Goal: Check status: Check status

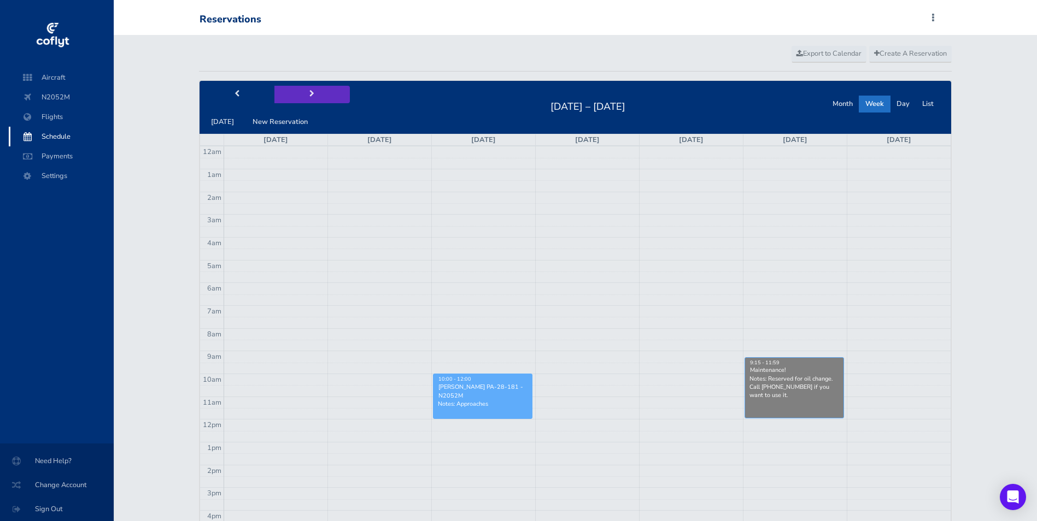
click at [304, 96] on button "next" at bounding box center [311, 94] width 75 height 17
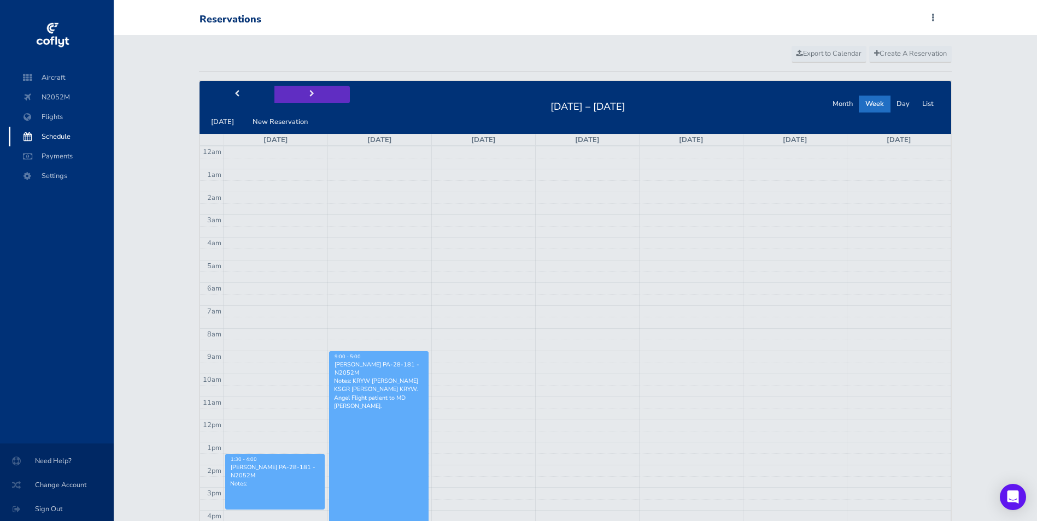
click at [304, 96] on button "next" at bounding box center [311, 94] width 75 height 17
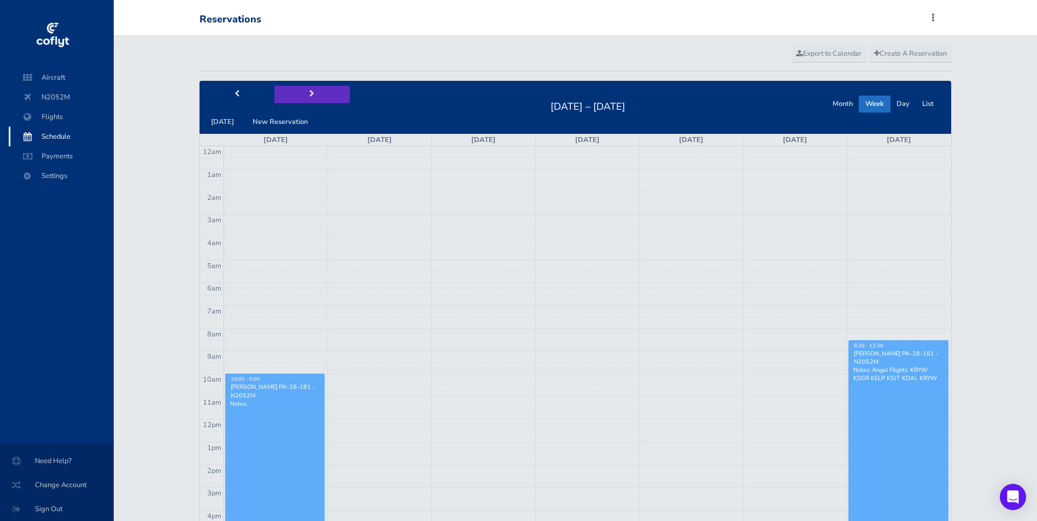
click at [305, 96] on button "next" at bounding box center [311, 94] width 75 height 17
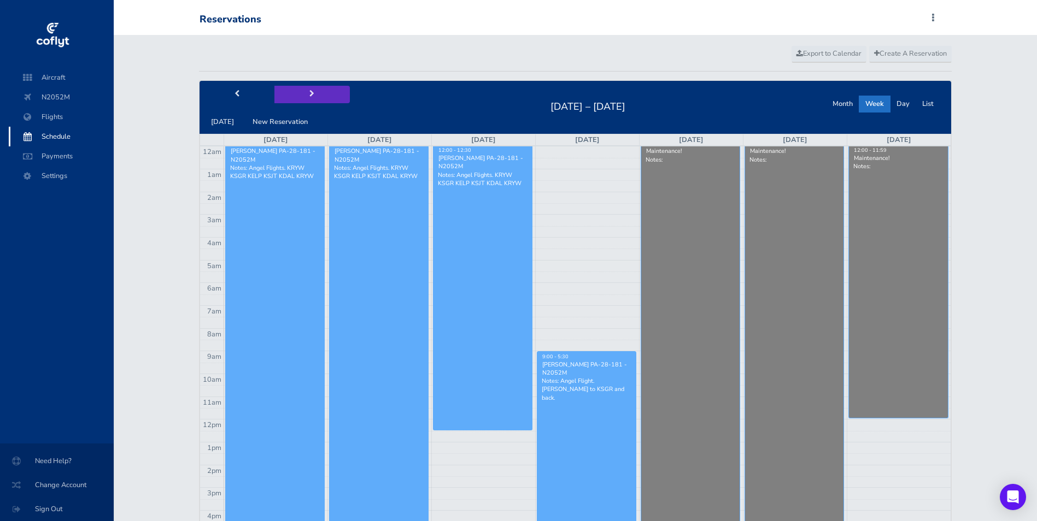
click at [305, 96] on button "next" at bounding box center [311, 94] width 75 height 17
click at [309, 96] on span "next" at bounding box center [311, 94] width 5 height 7
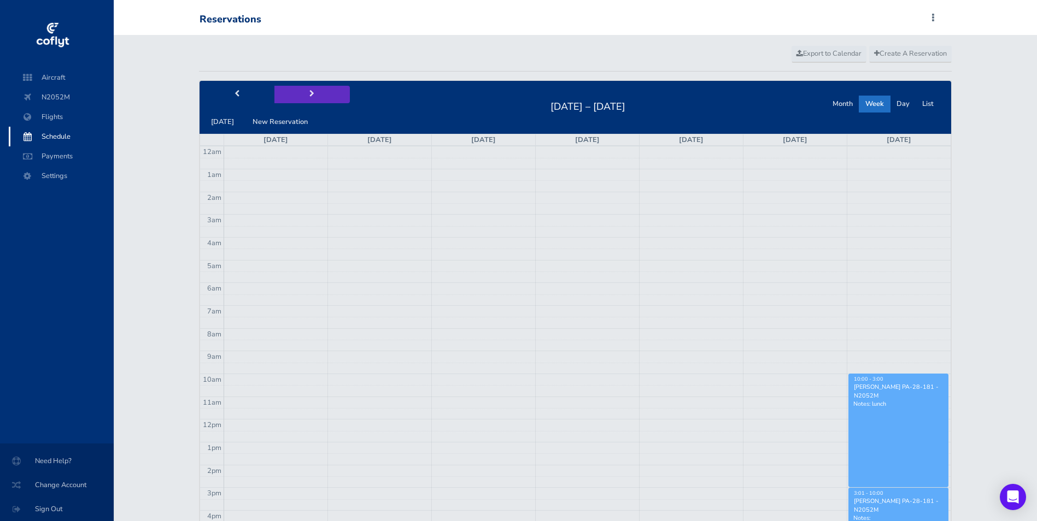
click at [309, 96] on span "next" at bounding box center [311, 94] width 5 height 7
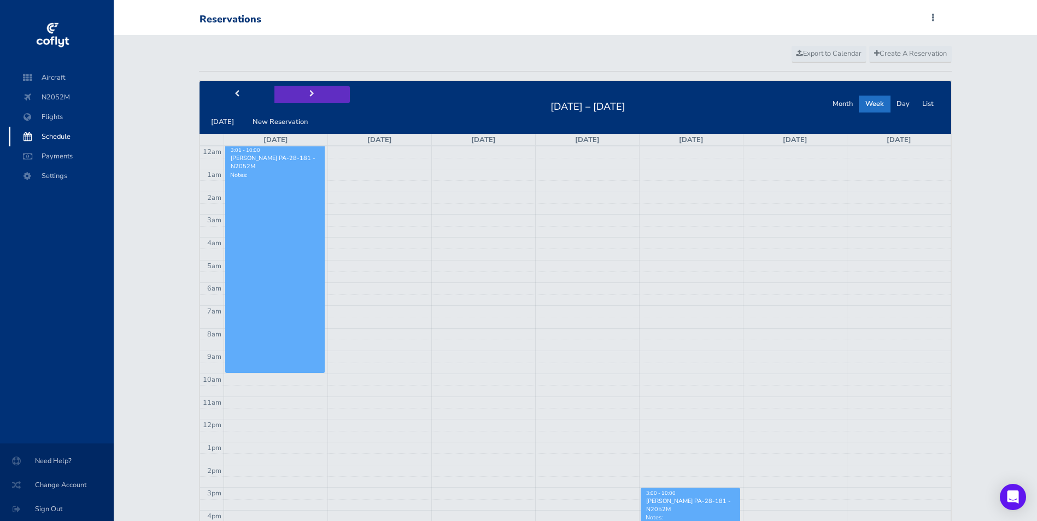
click at [309, 96] on span "next" at bounding box center [311, 94] width 5 height 7
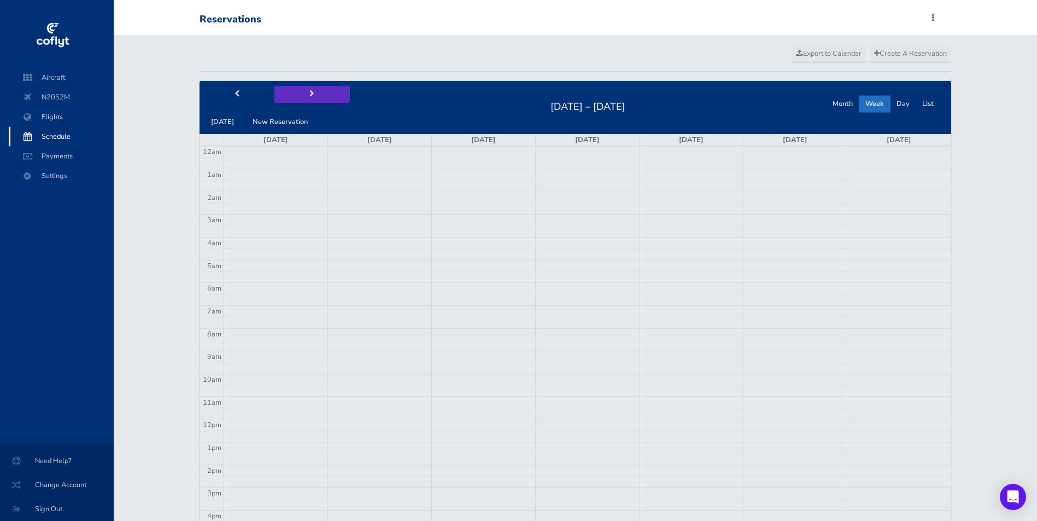
click at [309, 96] on span "next" at bounding box center [311, 94] width 5 height 7
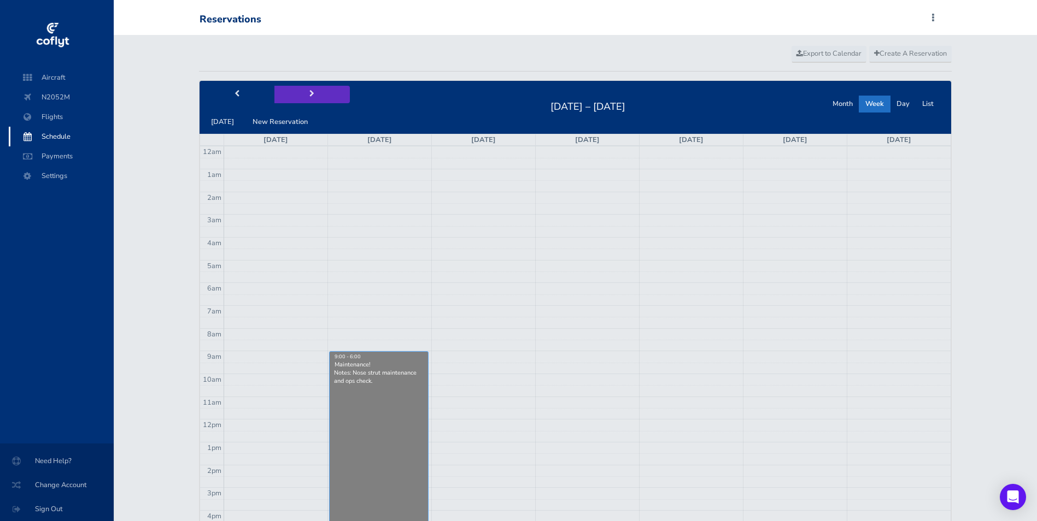
click at [309, 96] on span "next" at bounding box center [311, 94] width 5 height 7
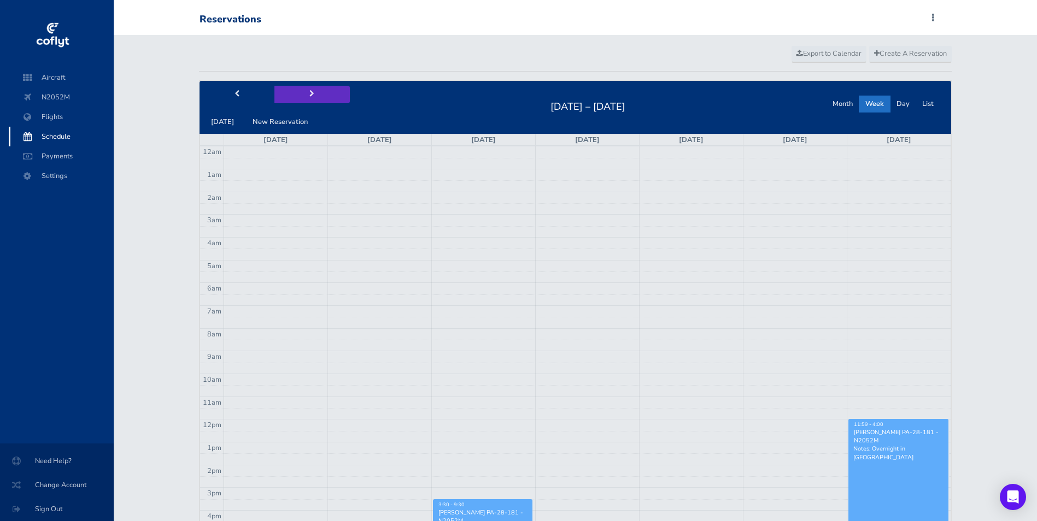
click at [309, 96] on span "next" at bounding box center [311, 94] width 5 height 7
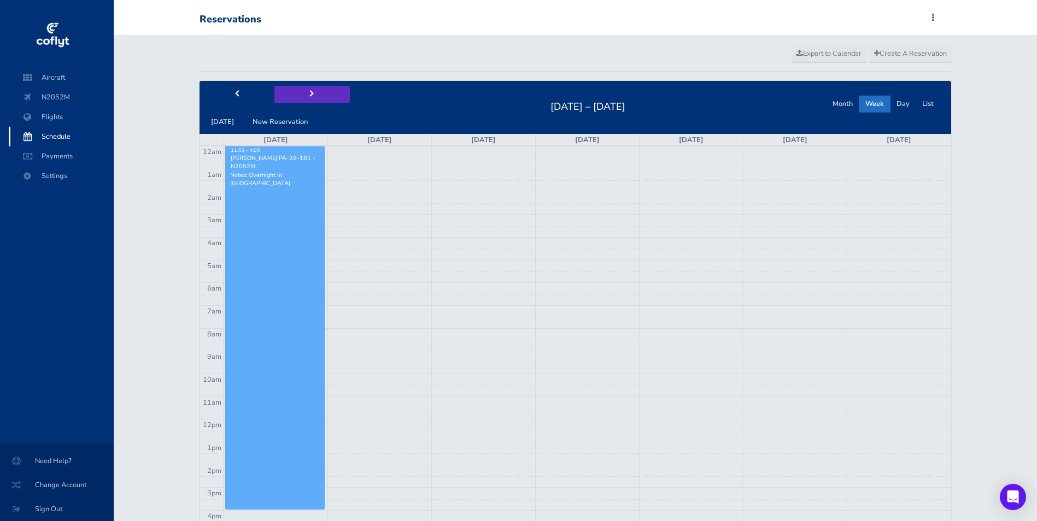
click at [309, 96] on span "next" at bounding box center [311, 94] width 5 height 7
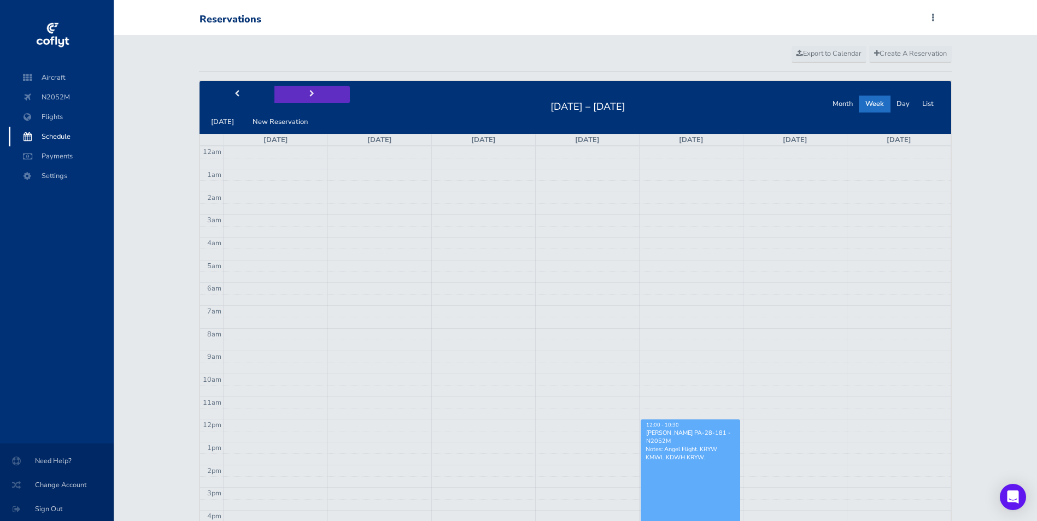
click at [309, 96] on span "next" at bounding box center [311, 94] width 5 height 7
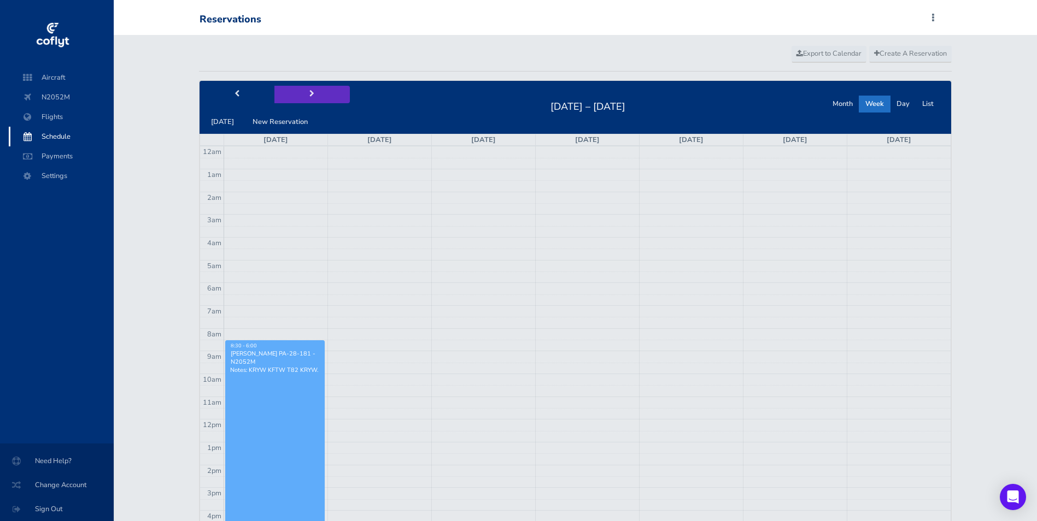
click at [309, 96] on span "next" at bounding box center [311, 94] width 5 height 7
click at [304, 96] on button "next" at bounding box center [311, 94] width 75 height 17
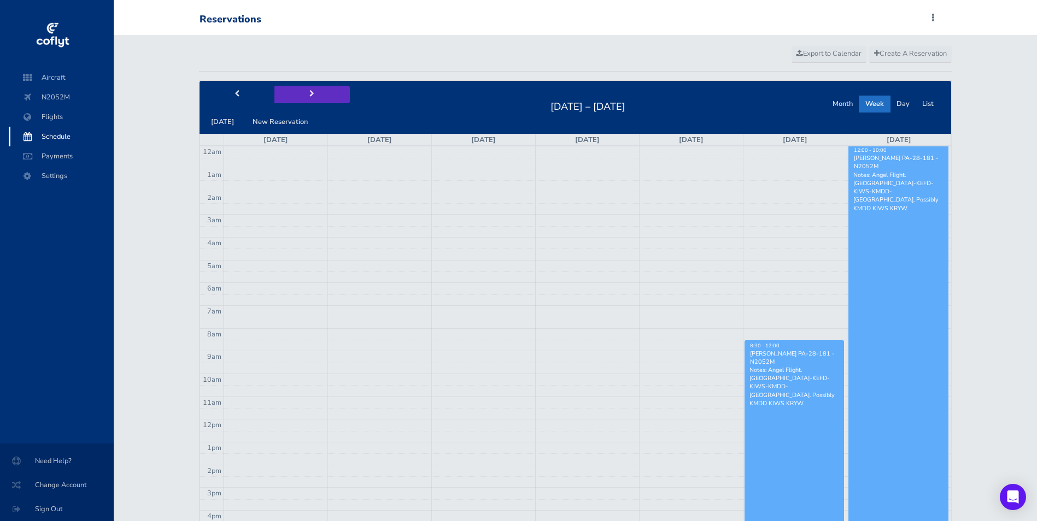
click at [304, 96] on button "next" at bounding box center [311, 94] width 75 height 17
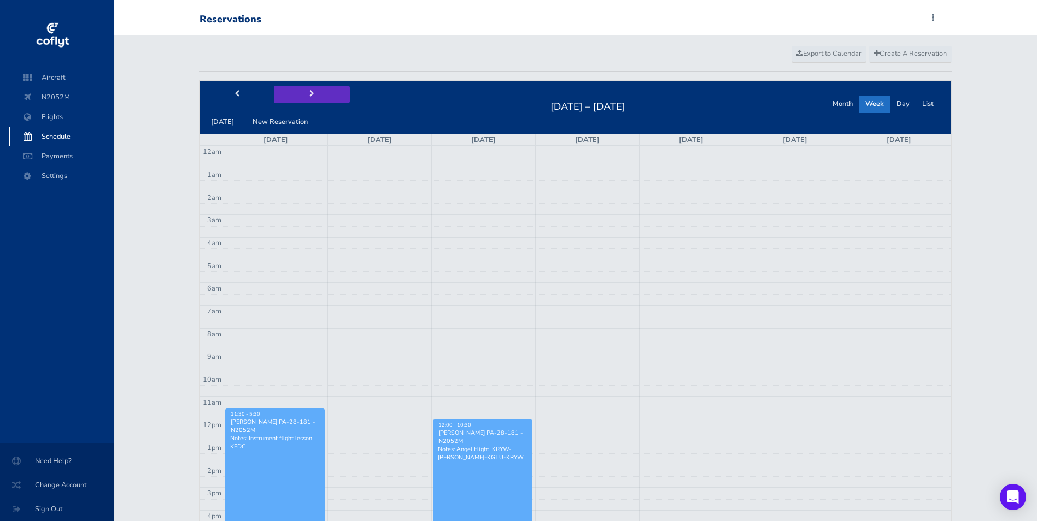
click at [303, 96] on button "next" at bounding box center [311, 94] width 75 height 17
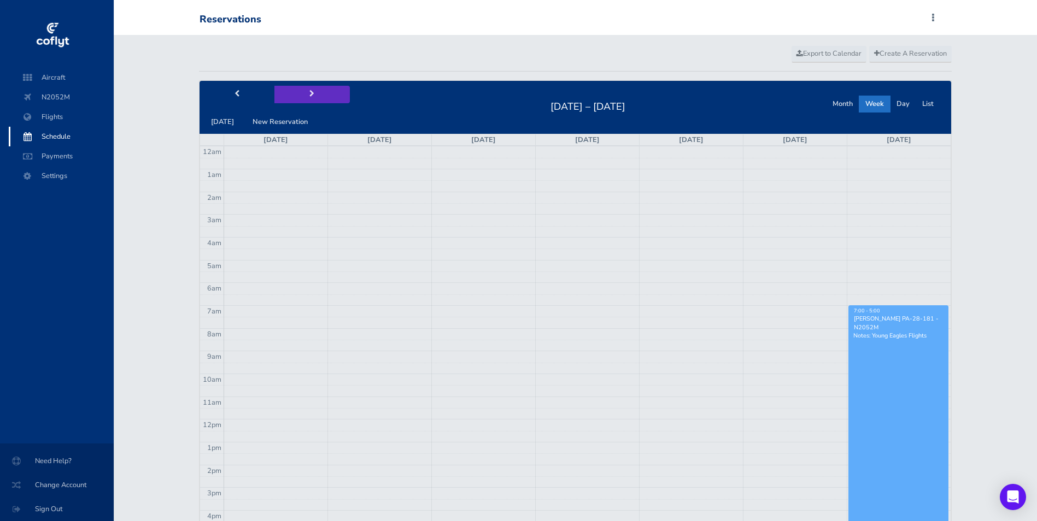
click at [302, 96] on button "next" at bounding box center [311, 94] width 75 height 17
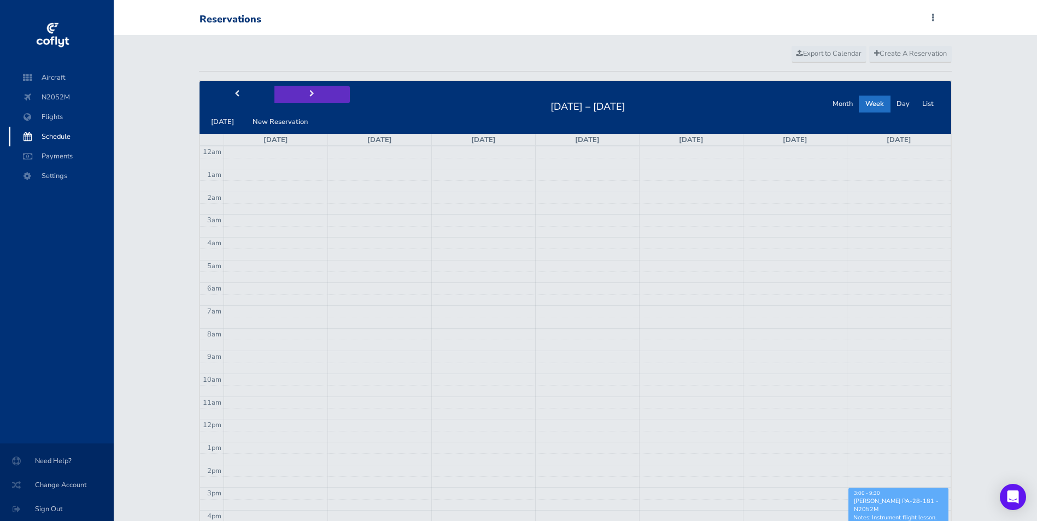
click at [302, 96] on button "next" at bounding box center [311, 94] width 75 height 17
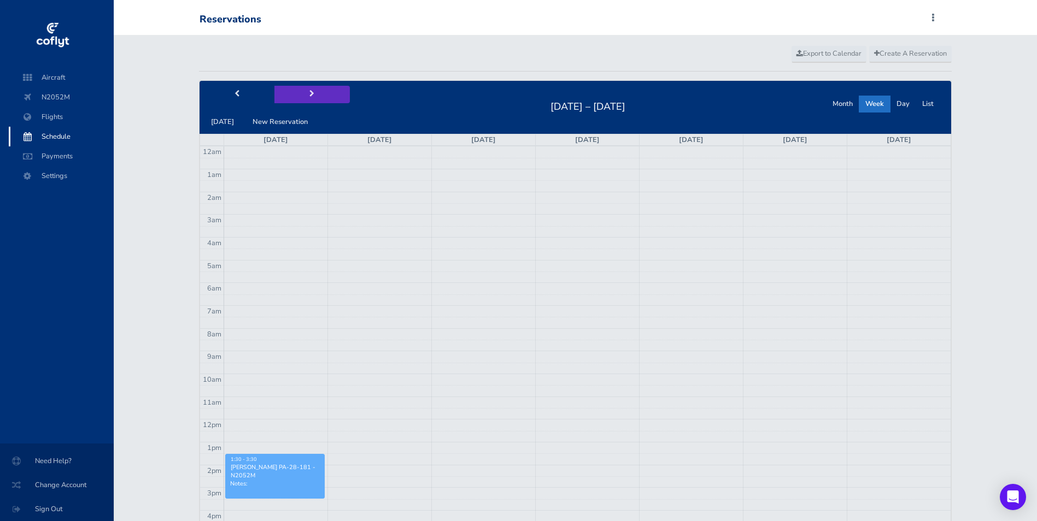
click at [302, 96] on button "next" at bounding box center [311, 94] width 75 height 17
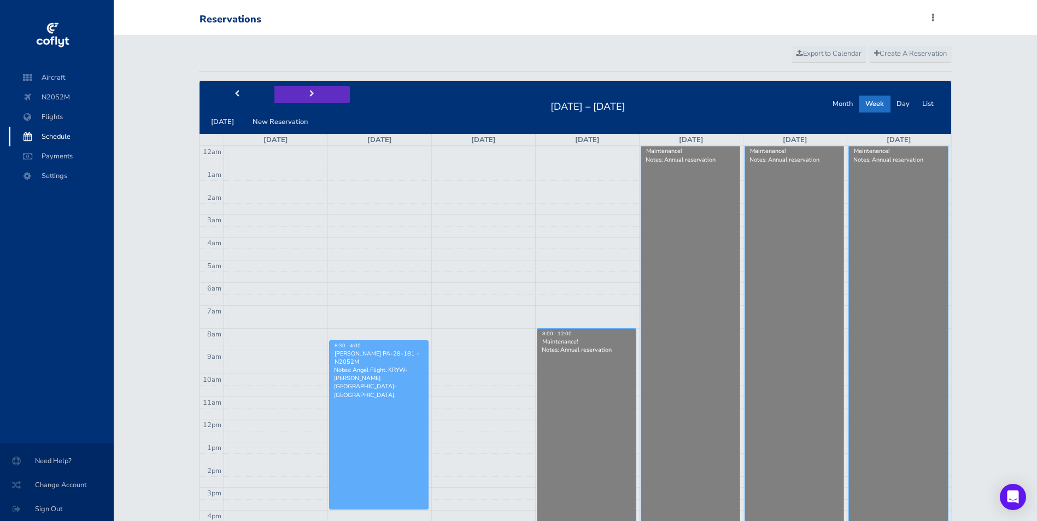
click at [302, 96] on button "next" at bounding box center [311, 94] width 75 height 17
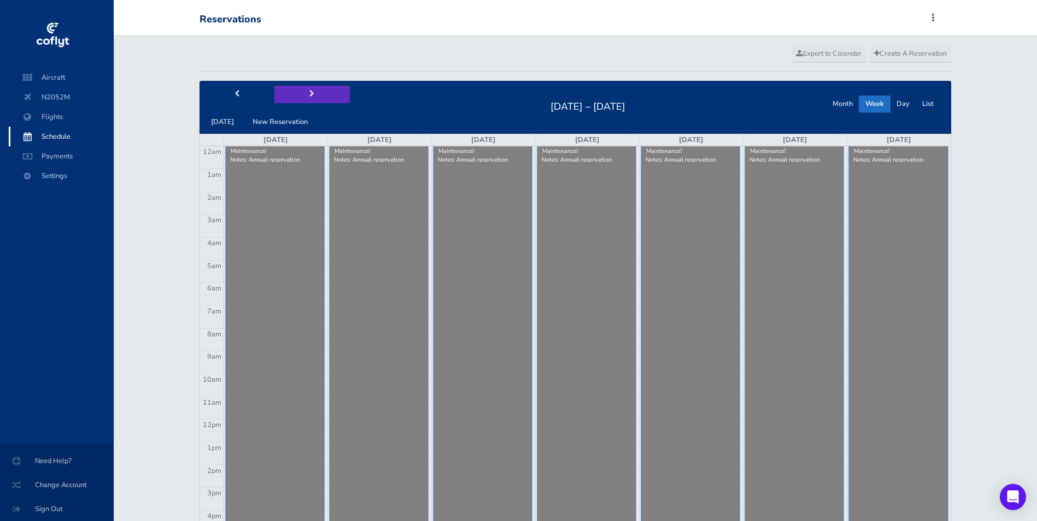
click at [301, 96] on button "next" at bounding box center [311, 94] width 75 height 17
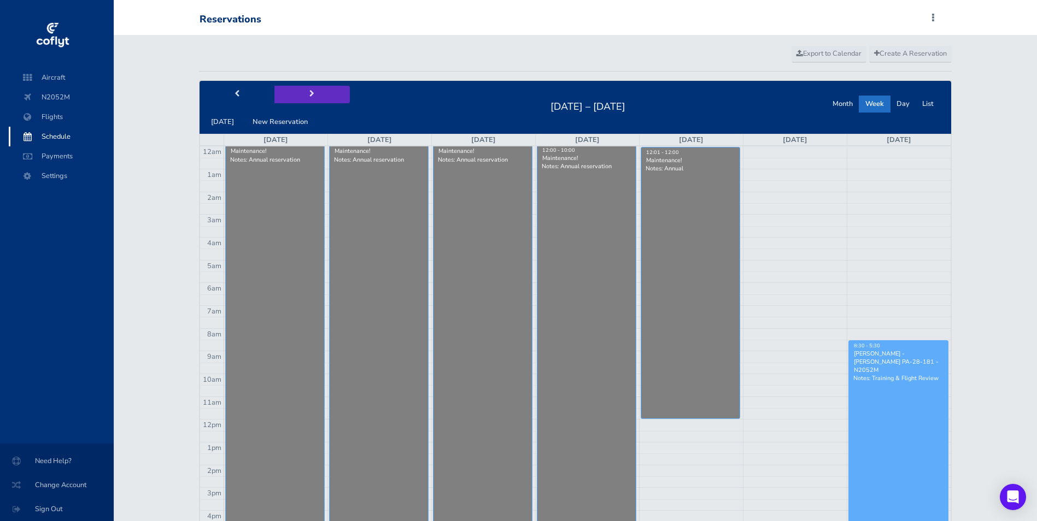
click at [301, 96] on button "next" at bounding box center [311, 94] width 75 height 17
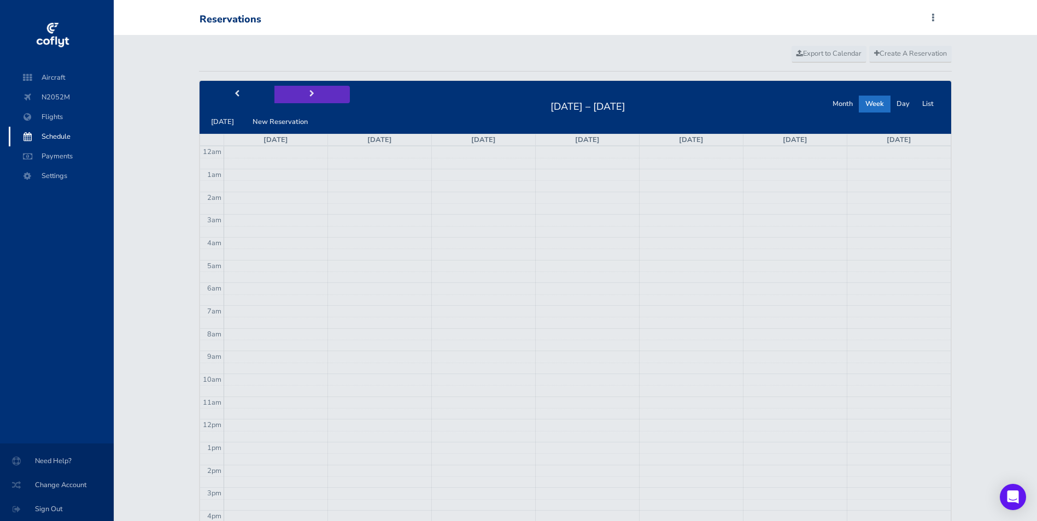
click at [301, 96] on button "next" at bounding box center [311, 94] width 75 height 17
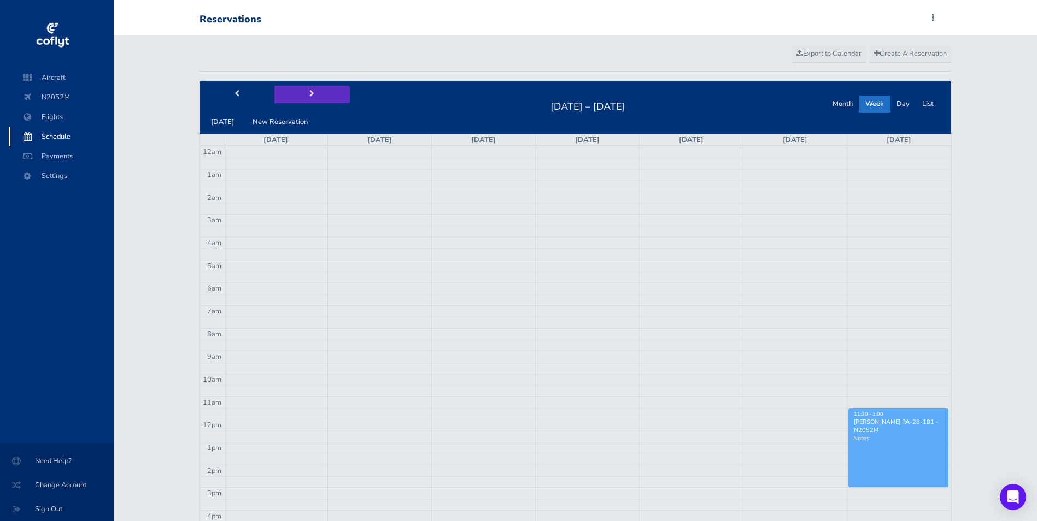
click at [301, 96] on button "next" at bounding box center [311, 94] width 75 height 17
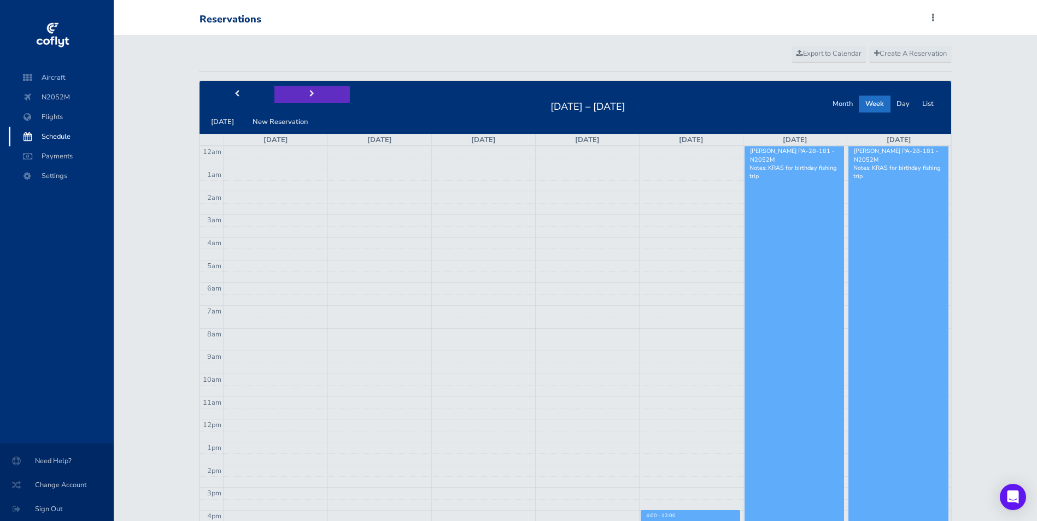
click at [301, 96] on button "next" at bounding box center [311, 94] width 75 height 17
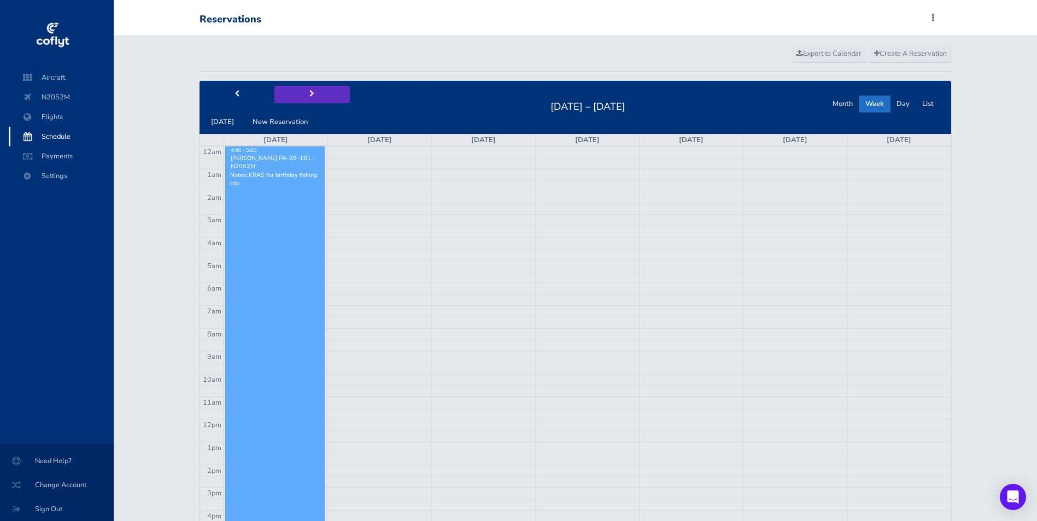
click at [301, 96] on button "next" at bounding box center [311, 94] width 75 height 17
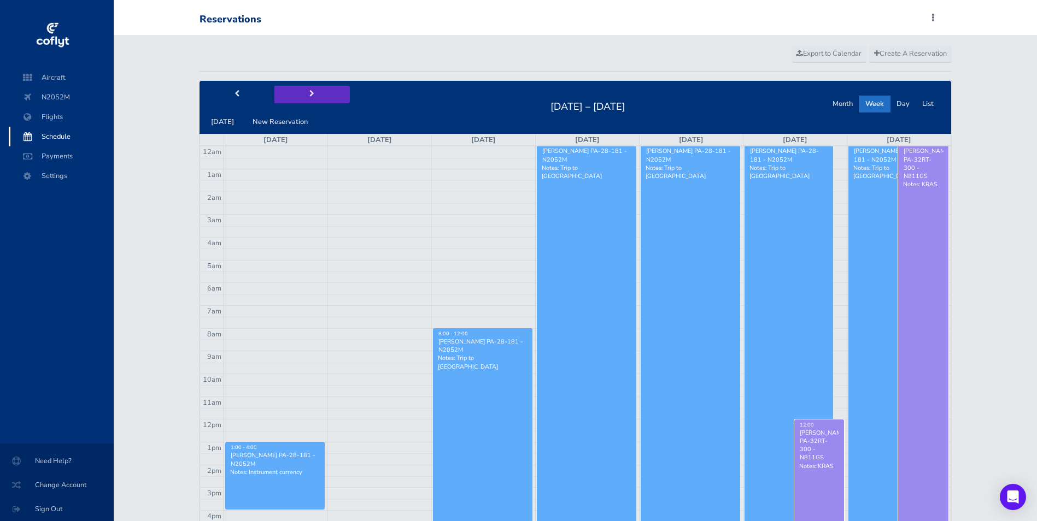
click at [301, 96] on button "next" at bounding box center [311, 94] width 75 height 17
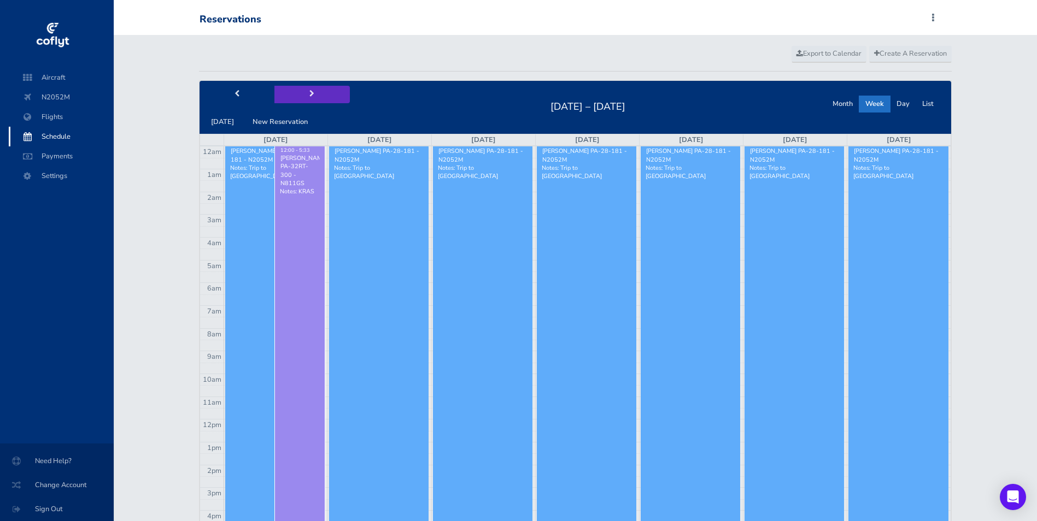
click at [301, 96] on button "next" at bounding box center [311, 94] width 75 height 17
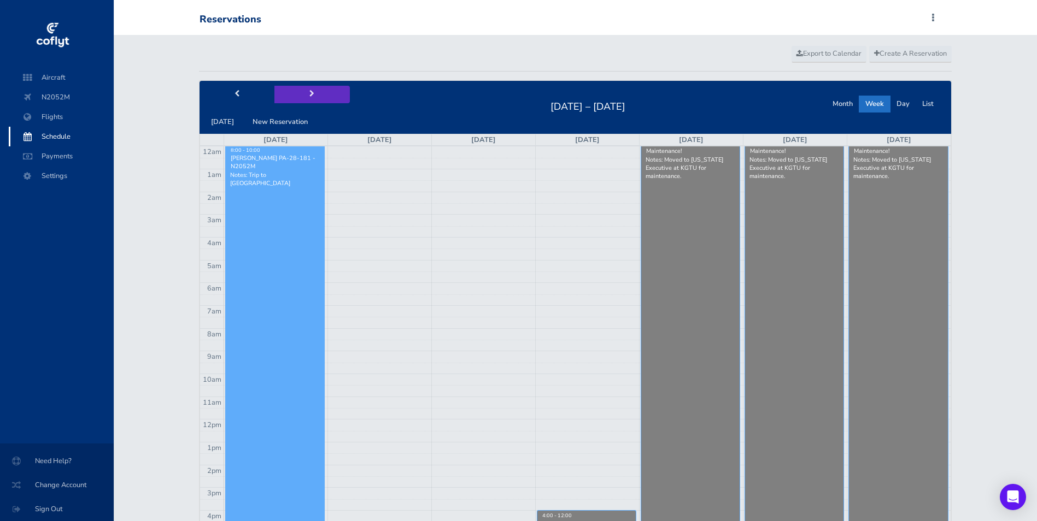
click at [301, 96] on button "next" at bounding box center [311, 94] width 75 height 17
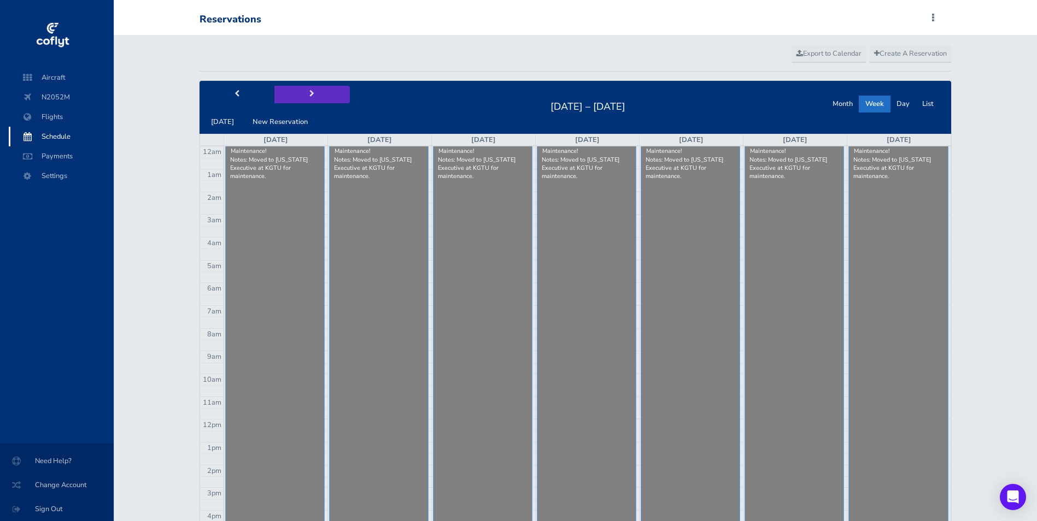
click at [301, 96] on button "next" at bounding box center [311, 94] width 75 height 17
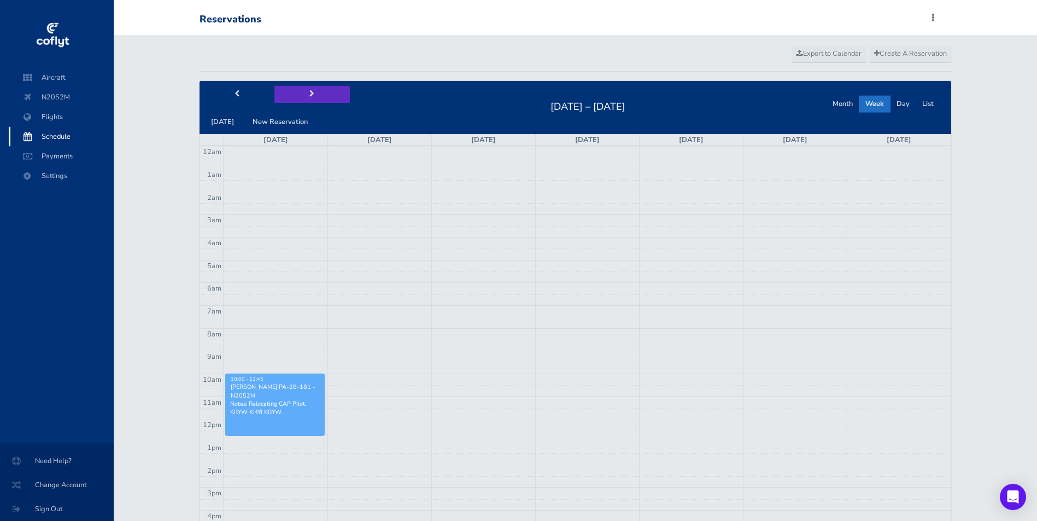
click at [301, 96] on button "next" at bounding box center [311, 94] width 75 height 17
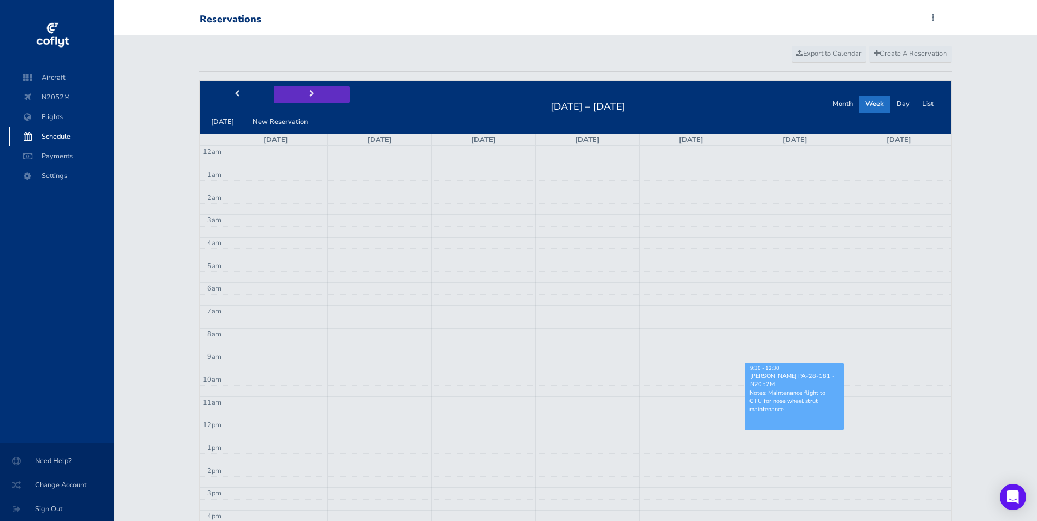
click at [301, 96] on button "next" at bounding box center [311, 94] width 75 height 17
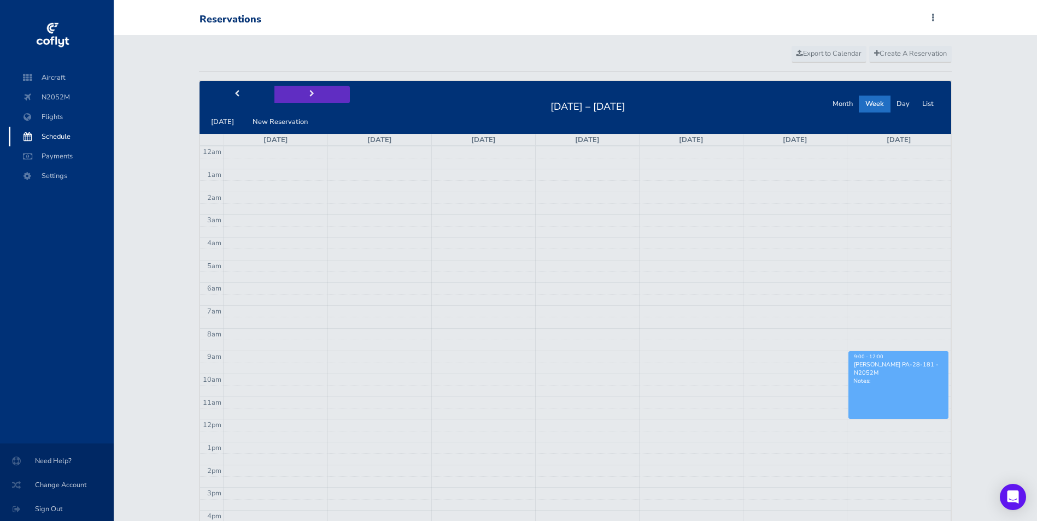
click at [301, 96] on button "next" at bounding box center [311, 94] width 75 height 17
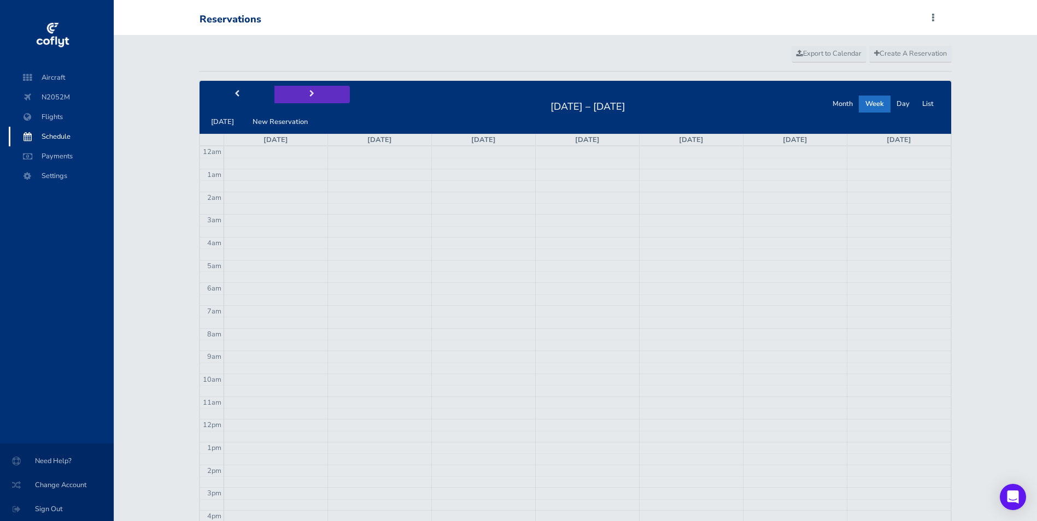
click at [301, 95] on button "next" at bounding box center [311, 94] width 75 height 17
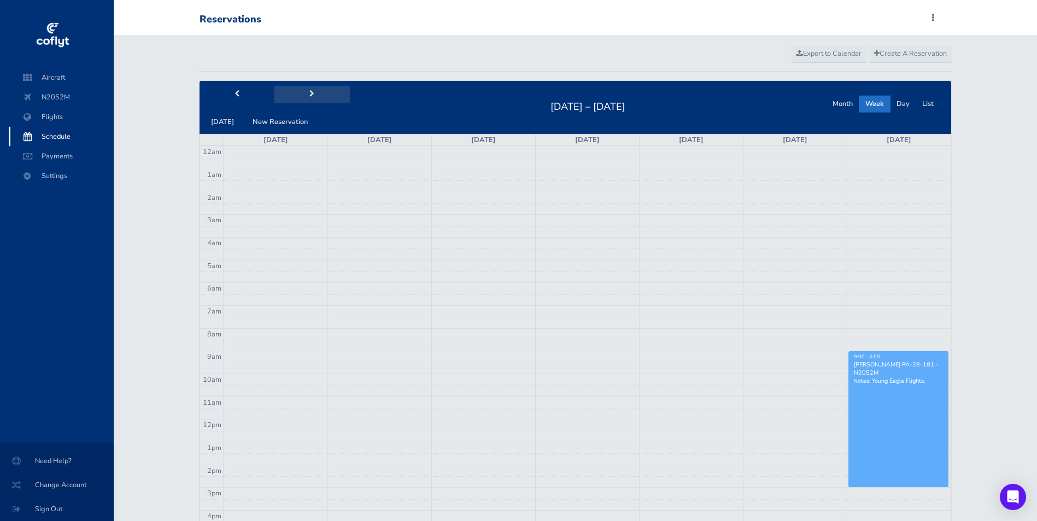
scroll to position [55, 0]
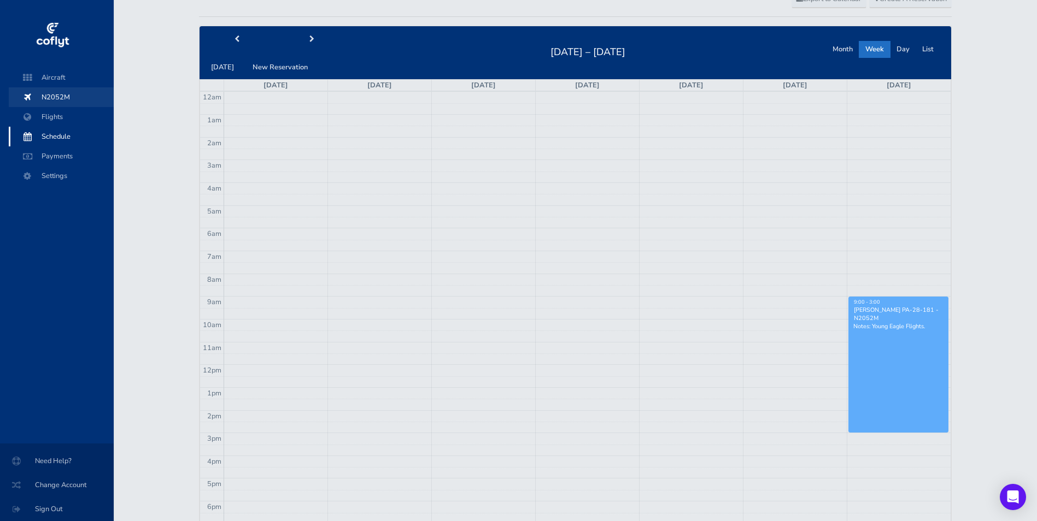
click at [61, 94] on span "N2052M" at bounding box center [61, 97] width 83 height 20
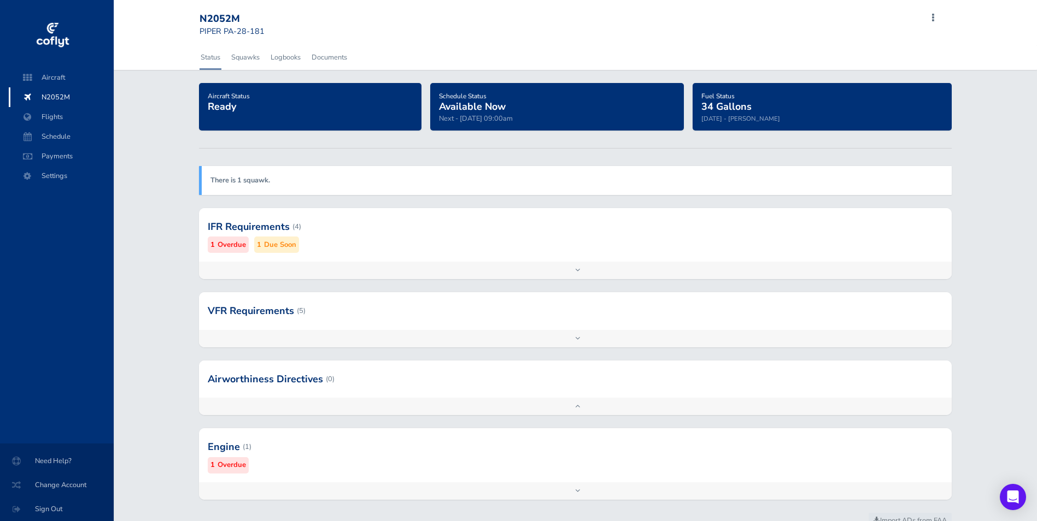
click at [219, 242] on small "Overdue" at bounding box center [232, 244] width 28 height 11
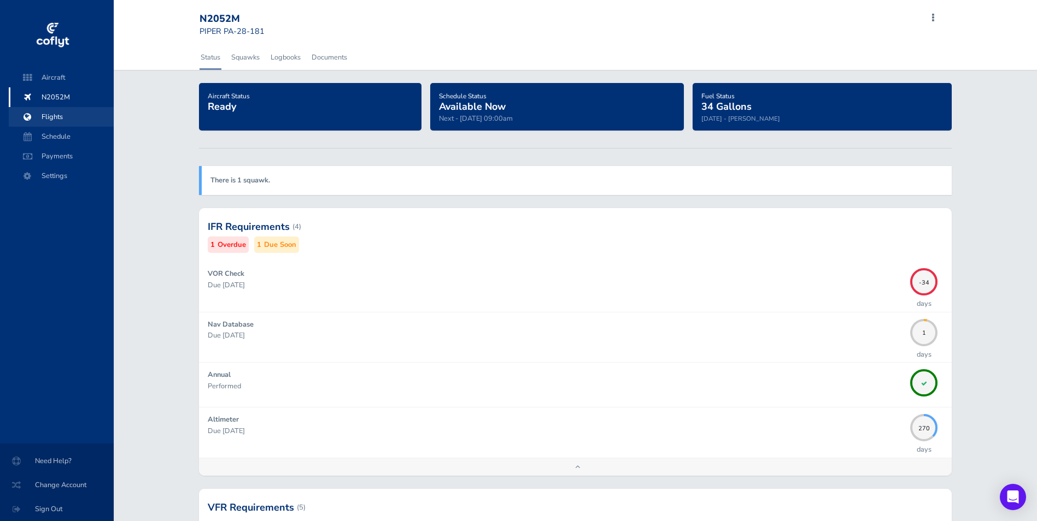
click at [48, 121] on span "Flights" at bounding box center [61, 117] width 83 height 20
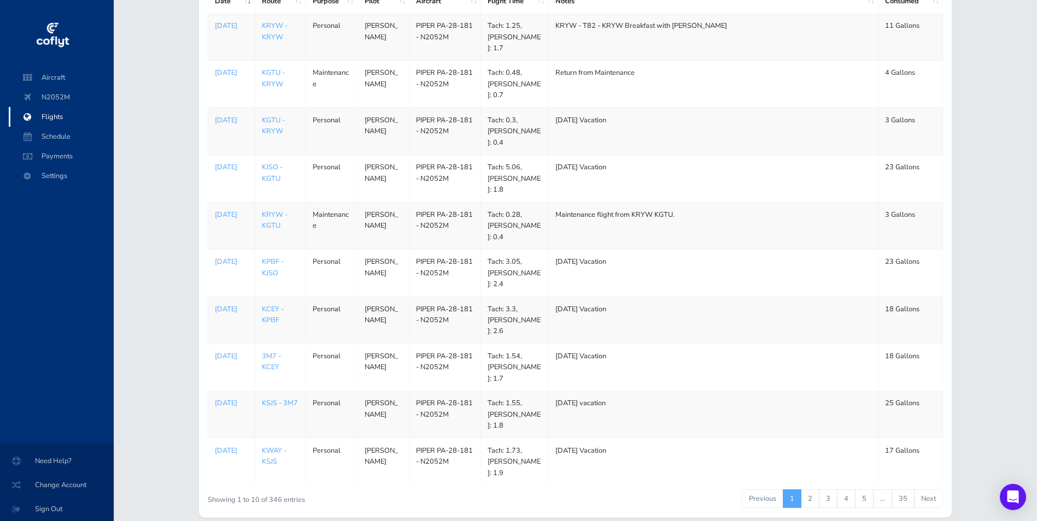
scroll to position [187, 0]
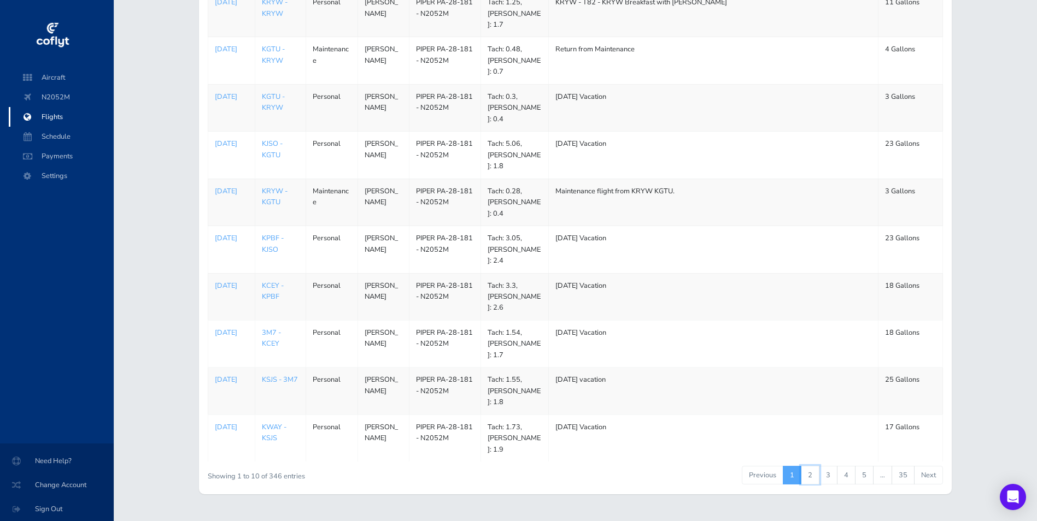
click at [810, 466] on link "2" at bounding box center [810, 475] width 19 height 19
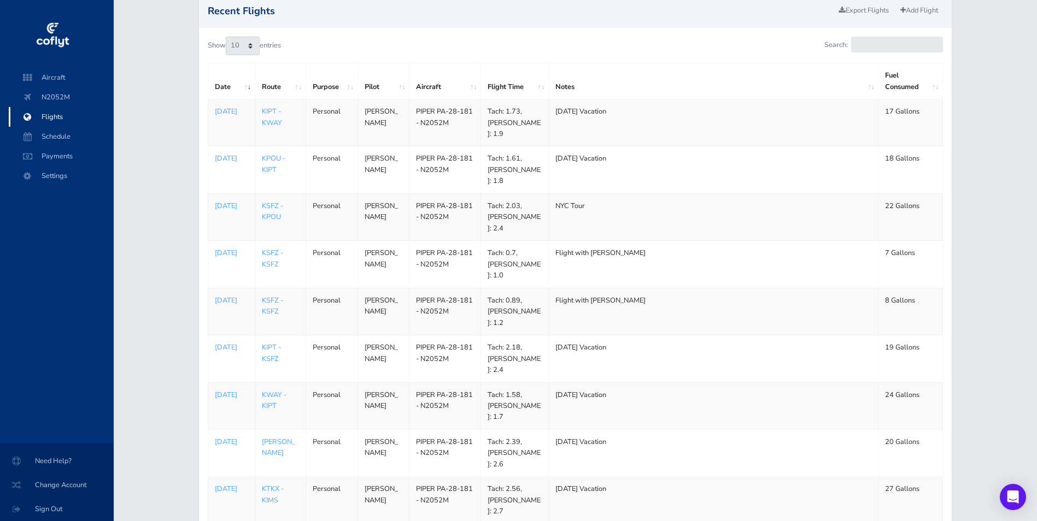
scroll to position [23, 0]
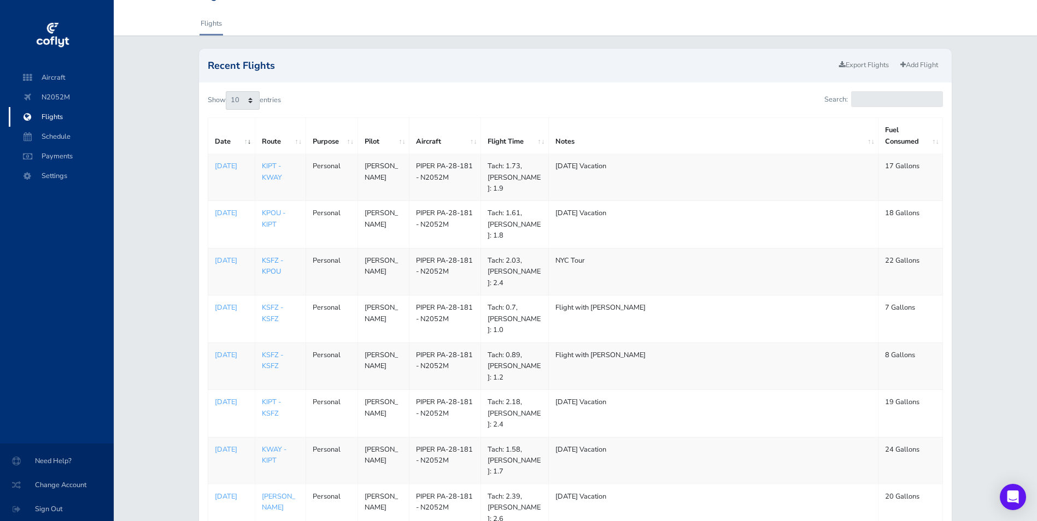
click at [269, 257] on link "KSFZ - KPOU" at bounding box center [272, 266] width 21 height 21
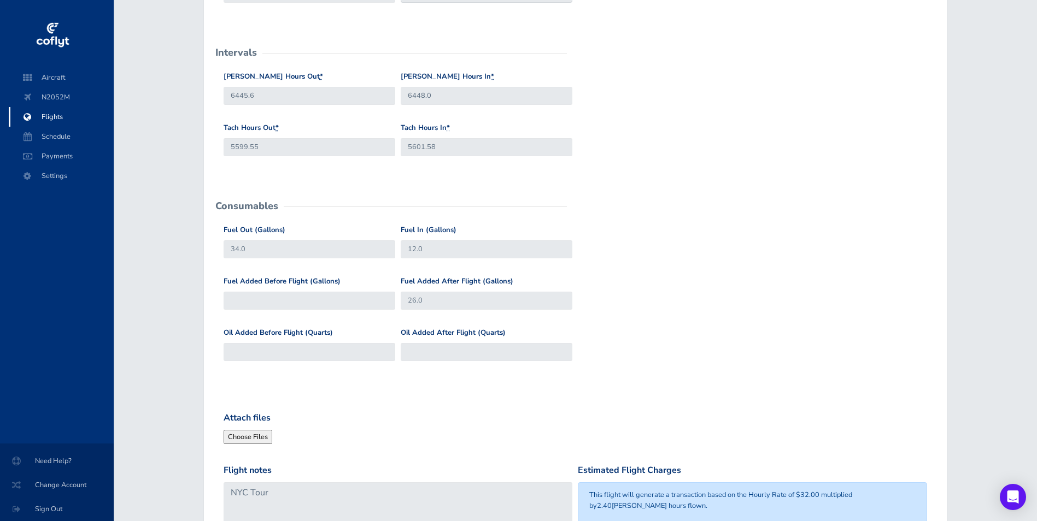
scroll to position [547, 0]
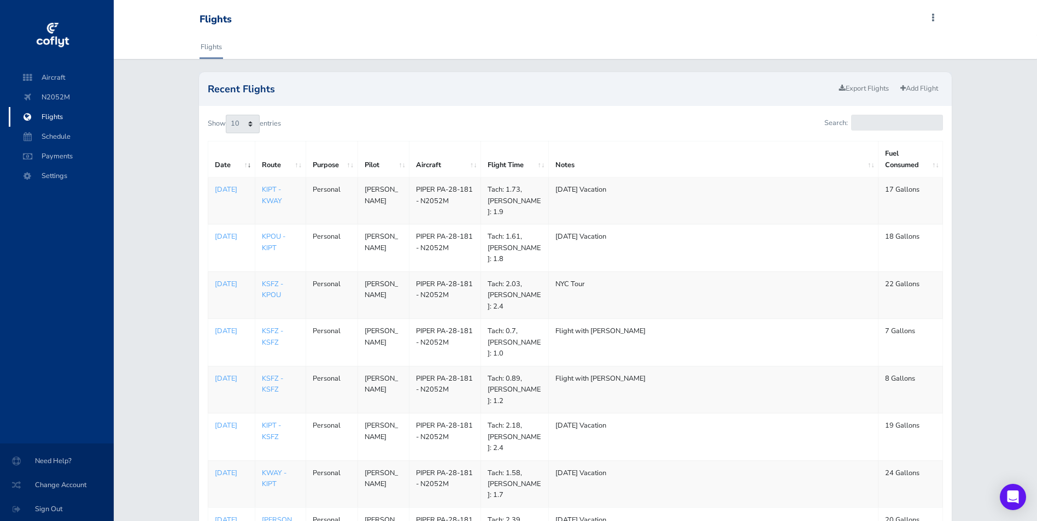
scroll to position [187, 0]
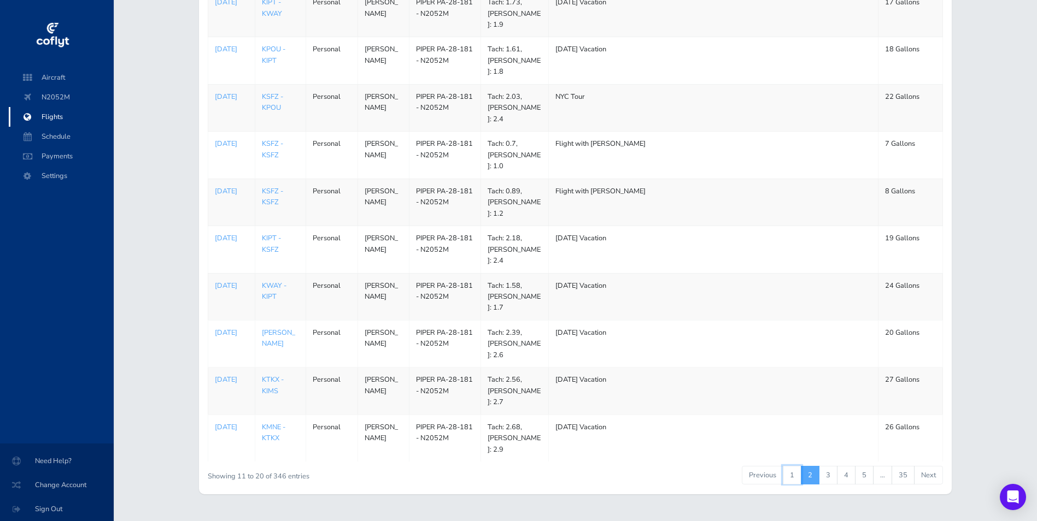
click at [792, 466] on link "1" at bounding box center [792, 475] width 19 height 19
click at [56, 95] on span "N2052M" at bounding box center [61, 97] width 83 height 20
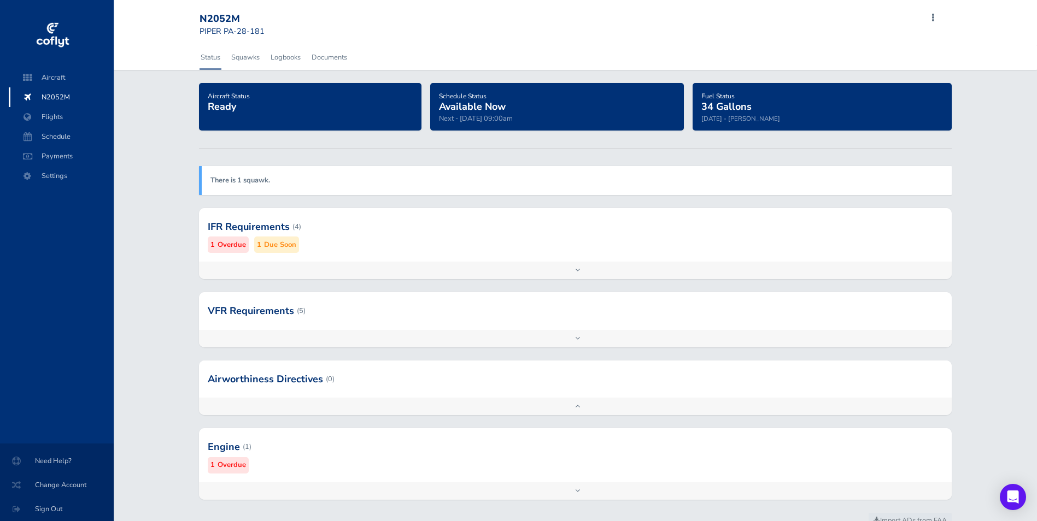
click at [218, 239] on small "Overdue" at bounding box center [232, 244] width 28 height 11
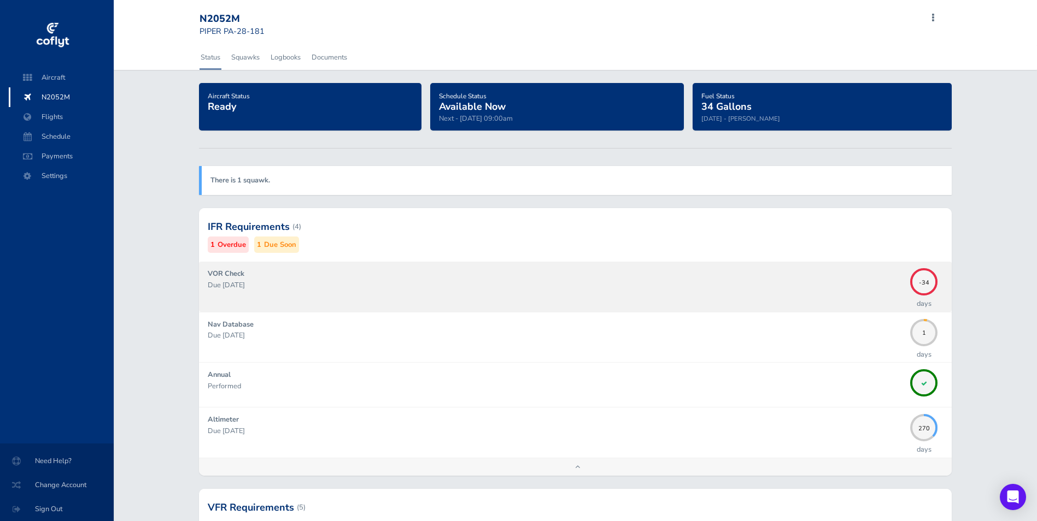
click at [577, 283] on p "Due [DATE]" at bounding box center [556, 285] width 697 height 11
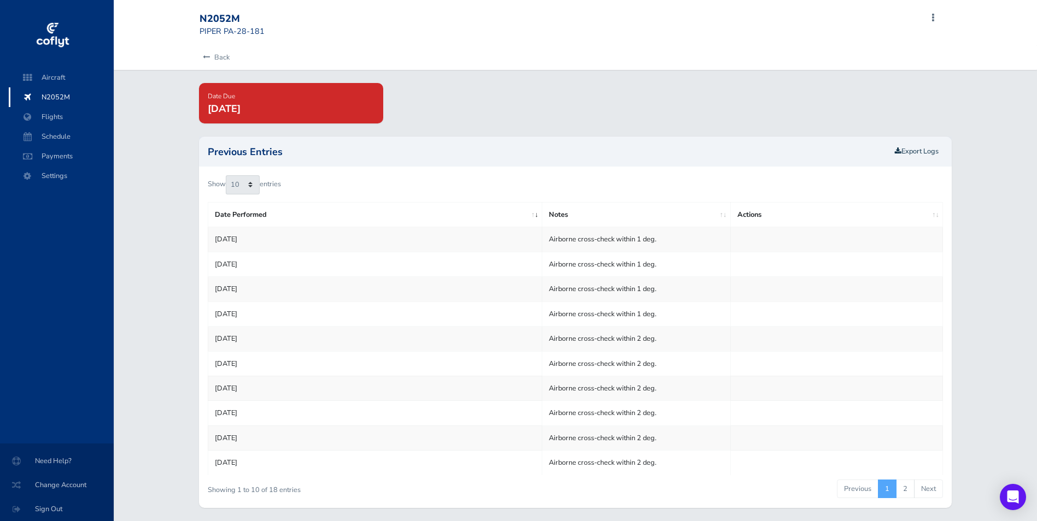
click at [45, 99] on span "N2052M" at bounding box center [61, 97] width 83 height 20
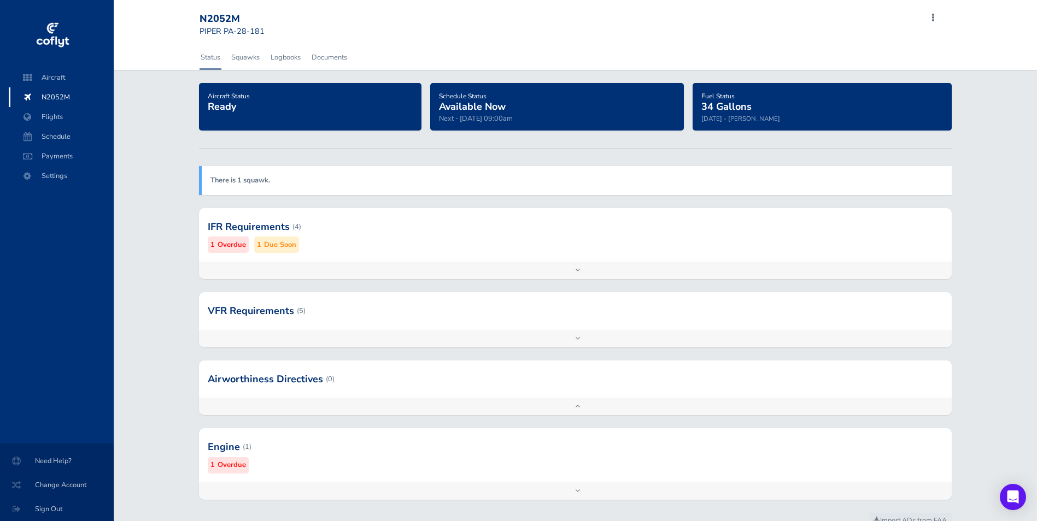
scroll to position [46, 0]
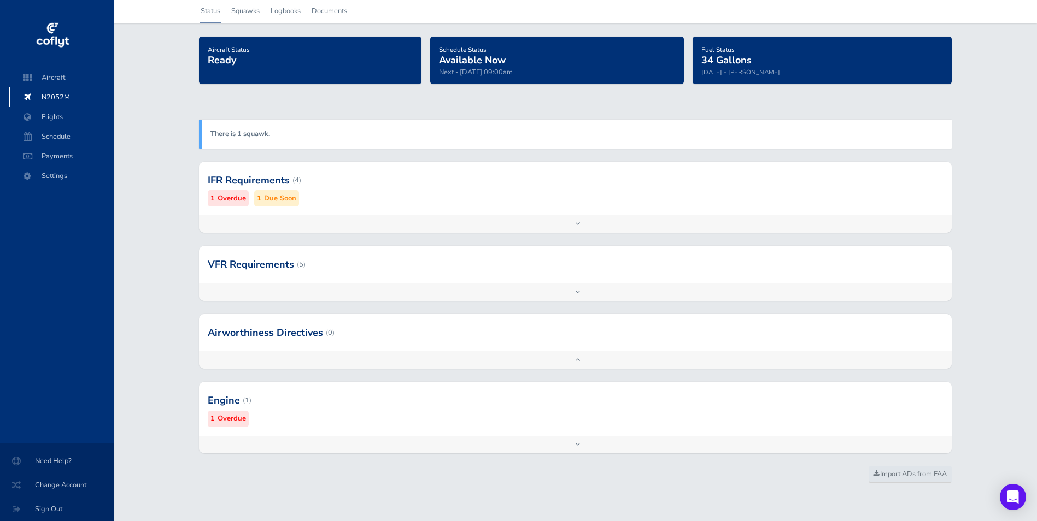
click at [279, 202] on small "Due Soon" at bounding box center [280, 198] width 32 height 11
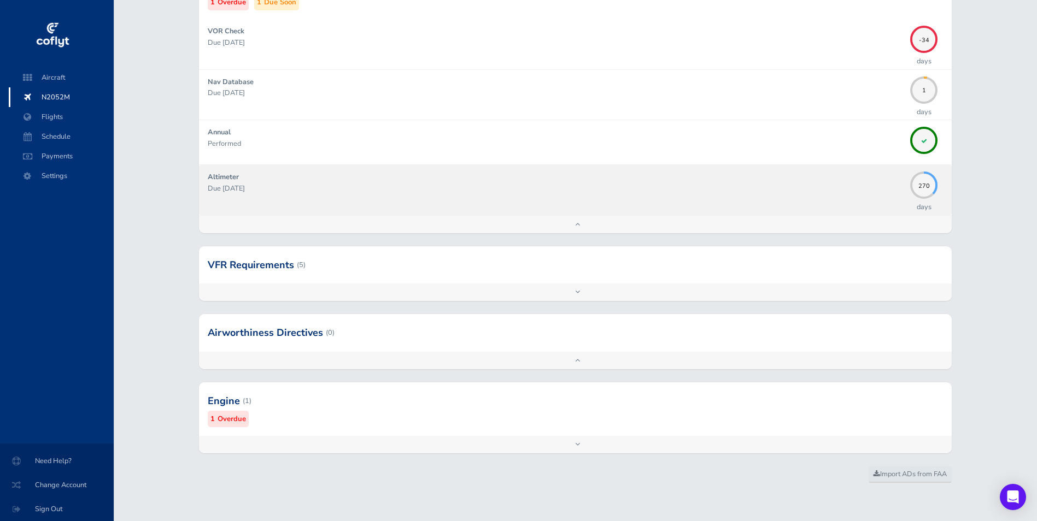
scroll to position [0, 0]
